Goal: Check status: Check status

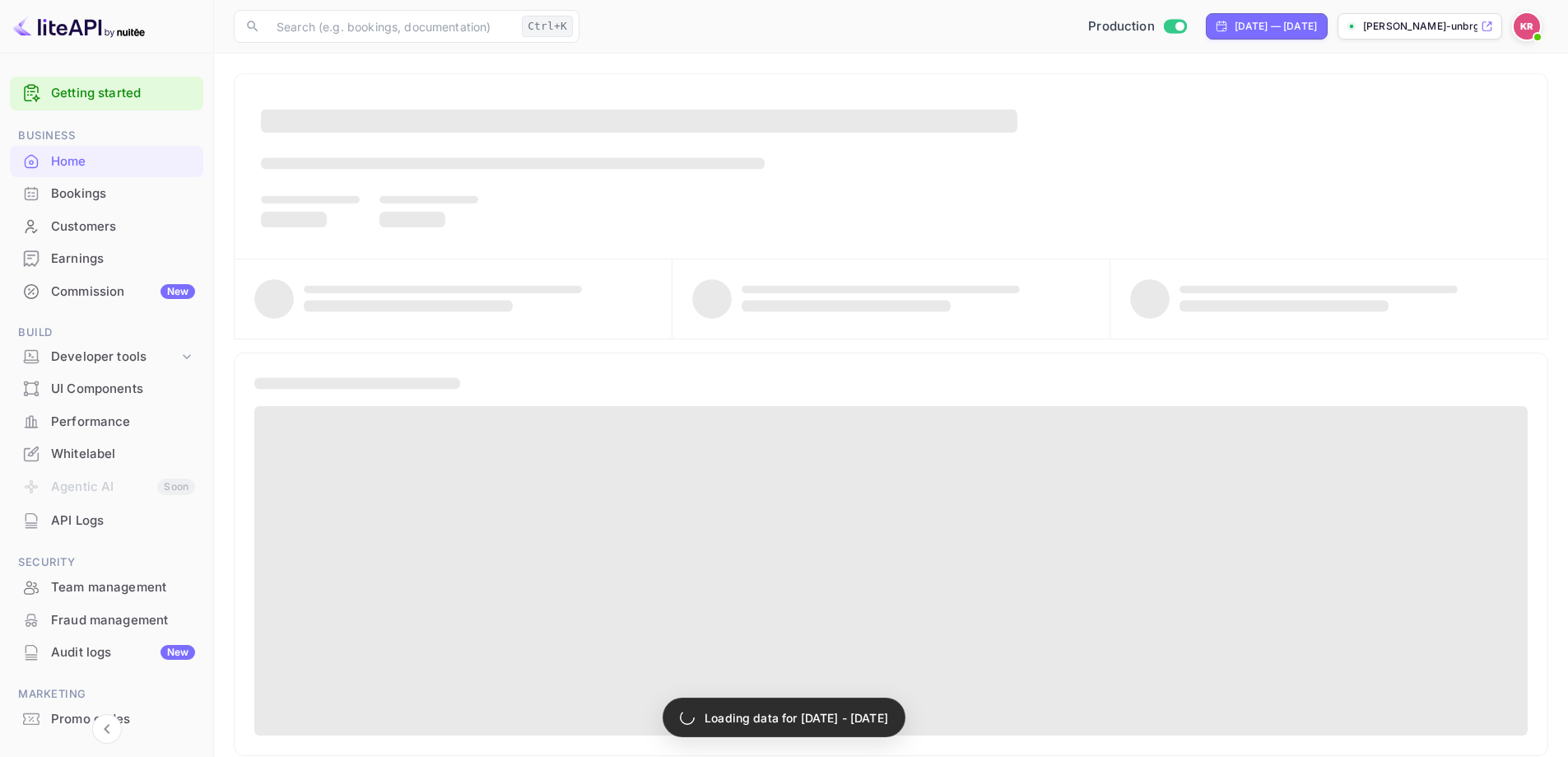
click at [96, 188] on div "Bookings" at bounding box center [123, 194] width 144 height 19
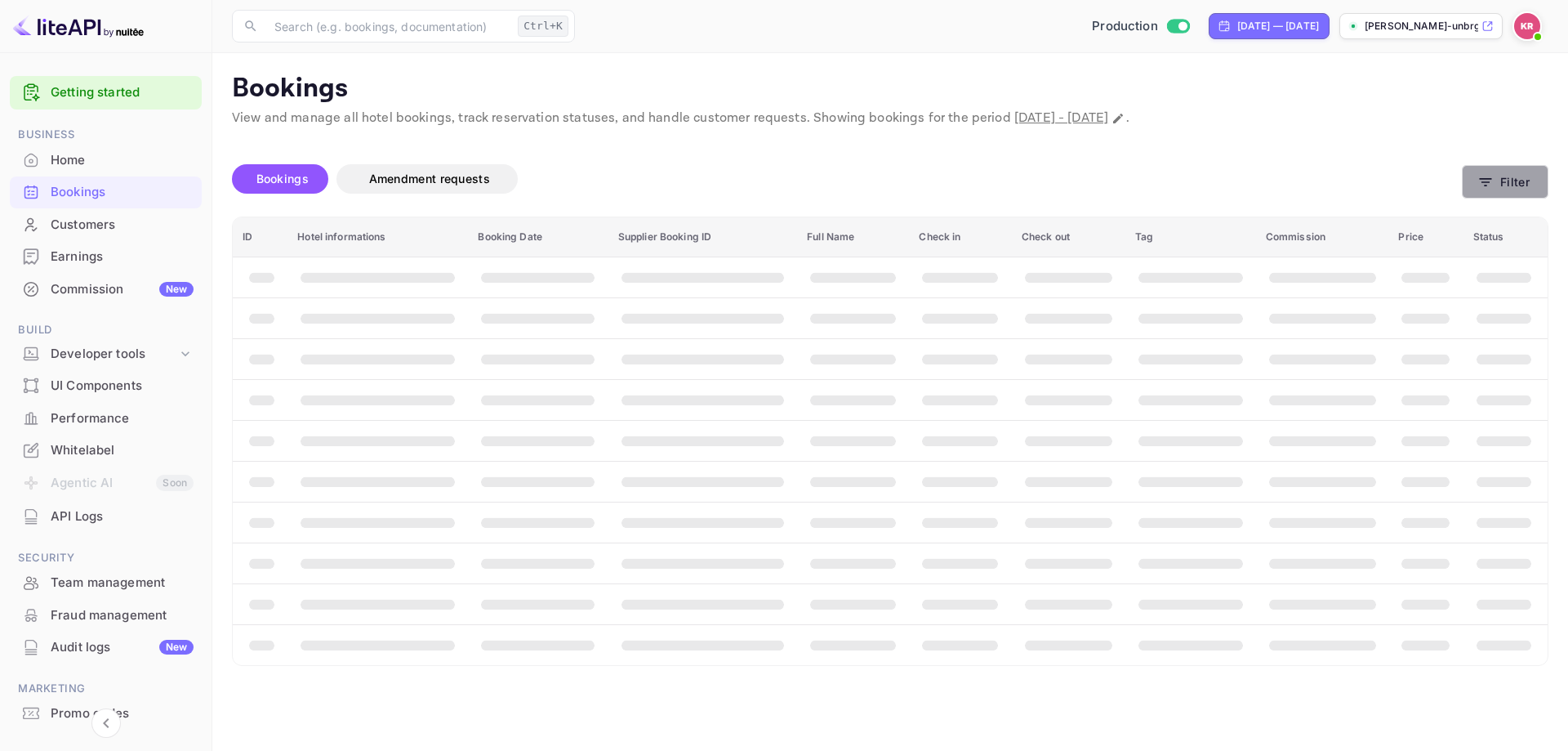
click at [1512, 183] on button "Filter" at bounding box center [1504, 181] width 86 height 33
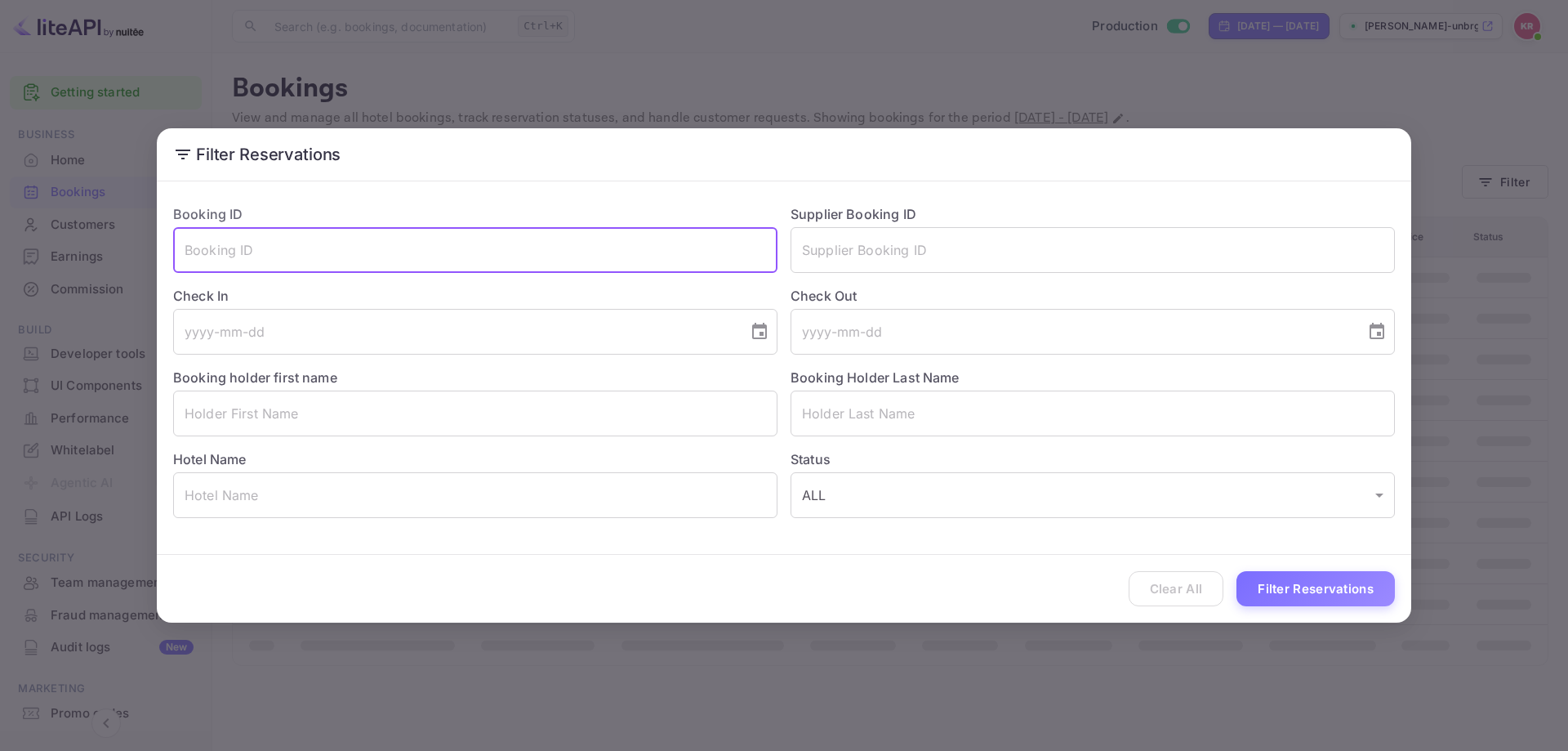
click at [389, 252] on input "text" at bounding box center [475, 249] width 604 height 45
paste input "crKqBFL7v"
type input "crKqBFL7v"
click at [1346, 582] on button "Filter Reservations" at bounding box center [1316, 589] width 159 height 35
